Goal: Task Accomplishment & Management: Manage account settings

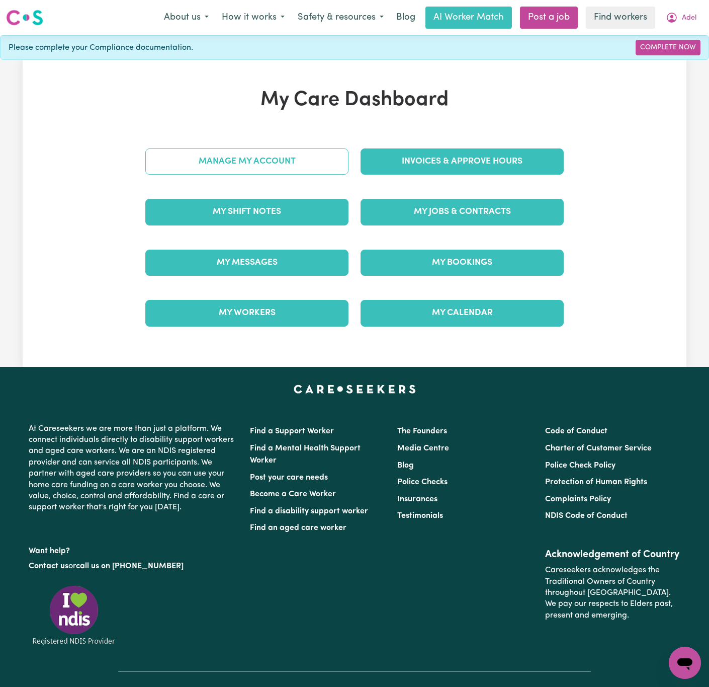
click at [334, 163] on link "Manage My Account" at bounding box center [246, 161] width 203 height 26
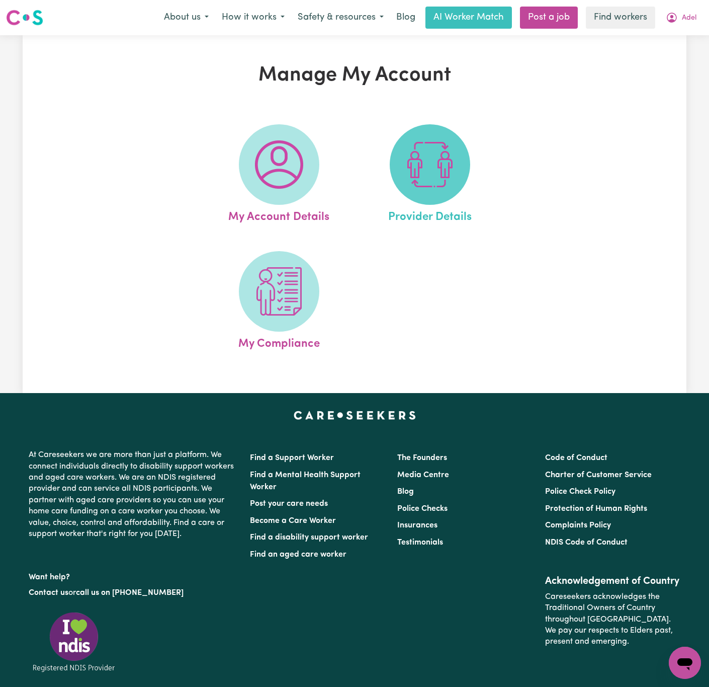
click at [409, 176] on img at bounding box center [430, 164] width 48 height 48
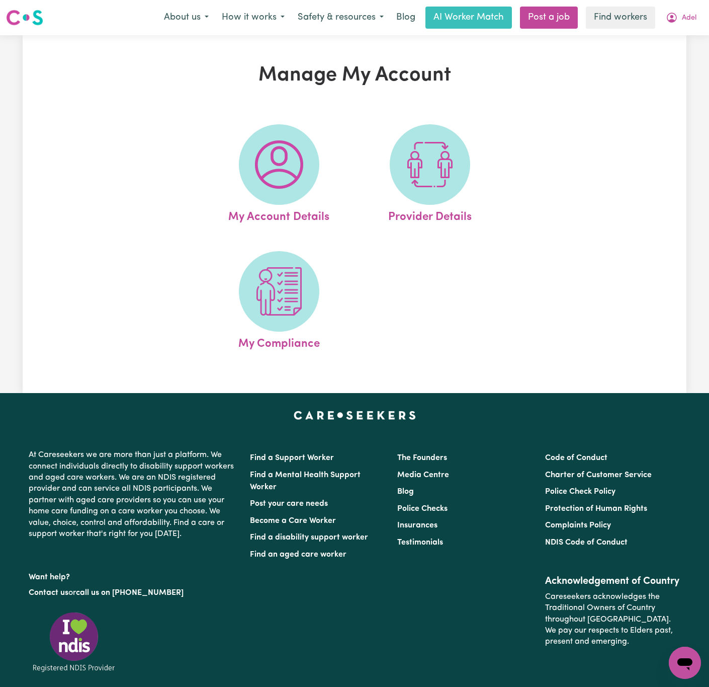
select select "NDIS_FUNDING_PLAN_MANAGED"
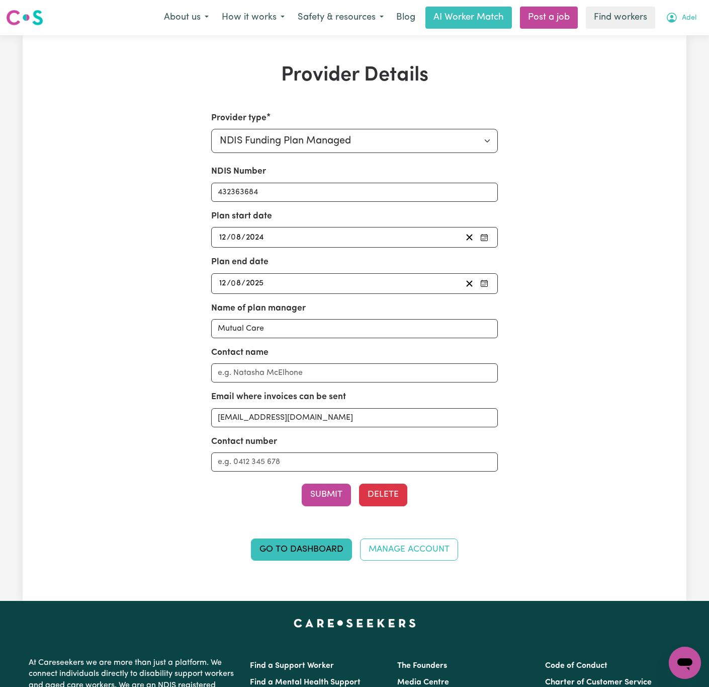
click at [680, 19] on button "Adel" at bounding box center [682, 17] width 44 height 21
click at [684, 35] on link "My Dashboard" at bounding box center [662, 39] width 79 height 19
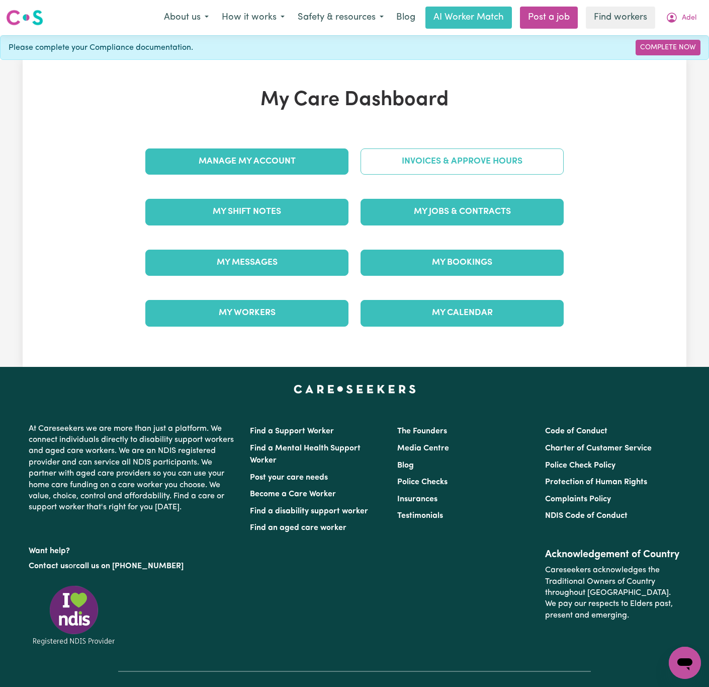
click at [468, 161] on link "Invoices & Approve Hours" at bounding box center [462, 161] width 203 height 26
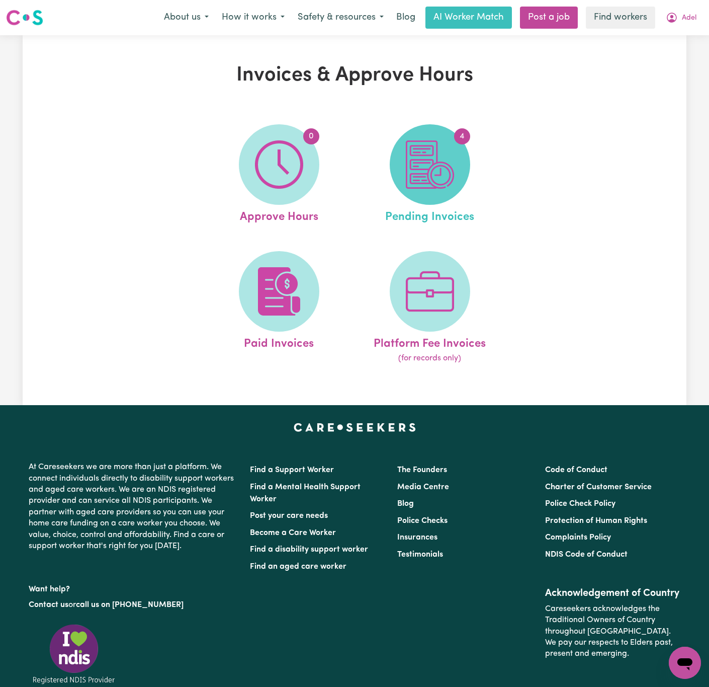
click at [457, 178] on span "4" at bounding box center [430, 164] width 80 height 80
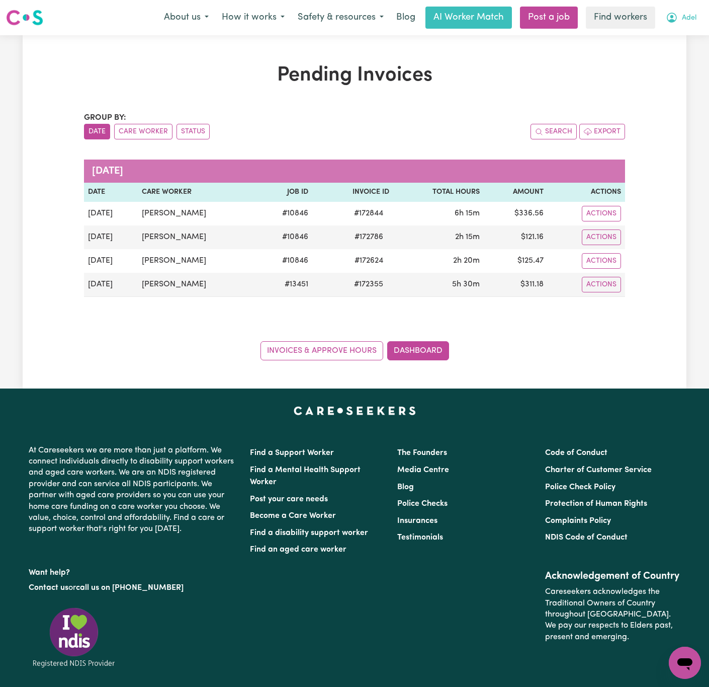
click at [675, 16] on icon "My Account" at bounding box center [672, 18] width 10 height 10
click at [669, 61] on link "Logout" at bounding box center [662, 57] width 79 height 19
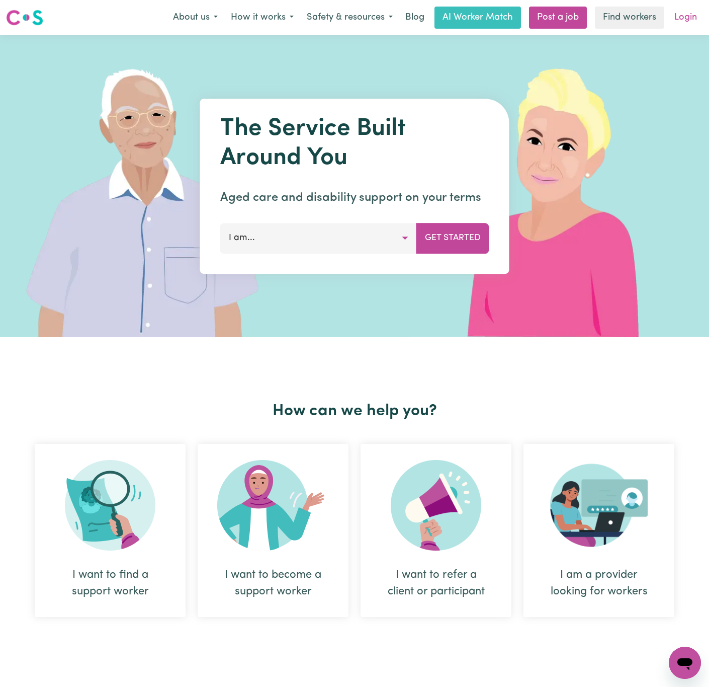
click at [693, 22] on link "Login" at bounding box center [686, 18] width 35 height 22
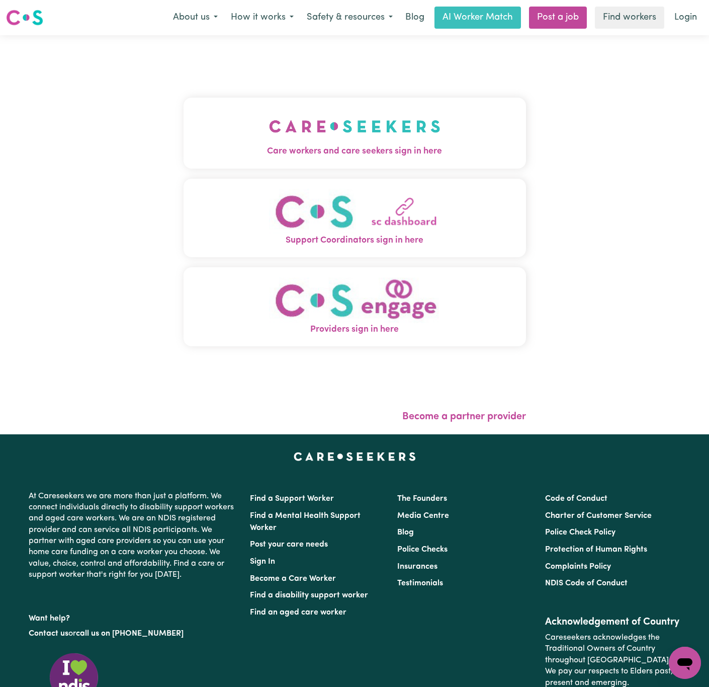
click at [184, 106] on button "Care workers and care seekers sign in here" at bounding box center [355, 133] width 343 height 70
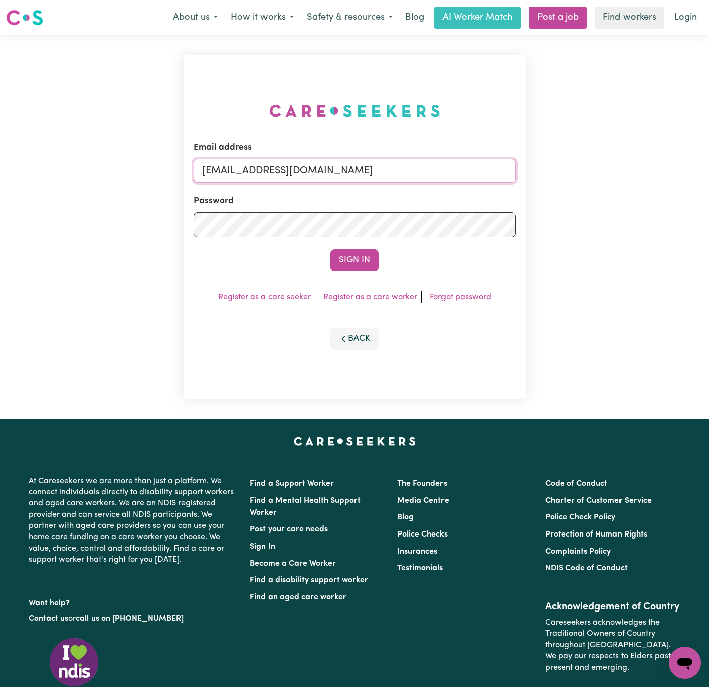
drag, startPoint x: 253, startPoint y: 169, endPoint x: 675, endPoint y: 175, distance: 422.7
click at [675, 175] on div "Email address [EMAIL_ADDRESS][DOMAIN_NAME] Password Sign In Register as a care …" at bounding box center [354, 227] width 709 height 384
paste input "chelseavu"
type input "[EMAIL_ADDRESS][DOMAIN_NAME]"
click at [331, 249] on button "Sign In" at bounding box center [355, 260] width 48 height 22
